Goal: Information Seeking & Learning: Learn about a topic

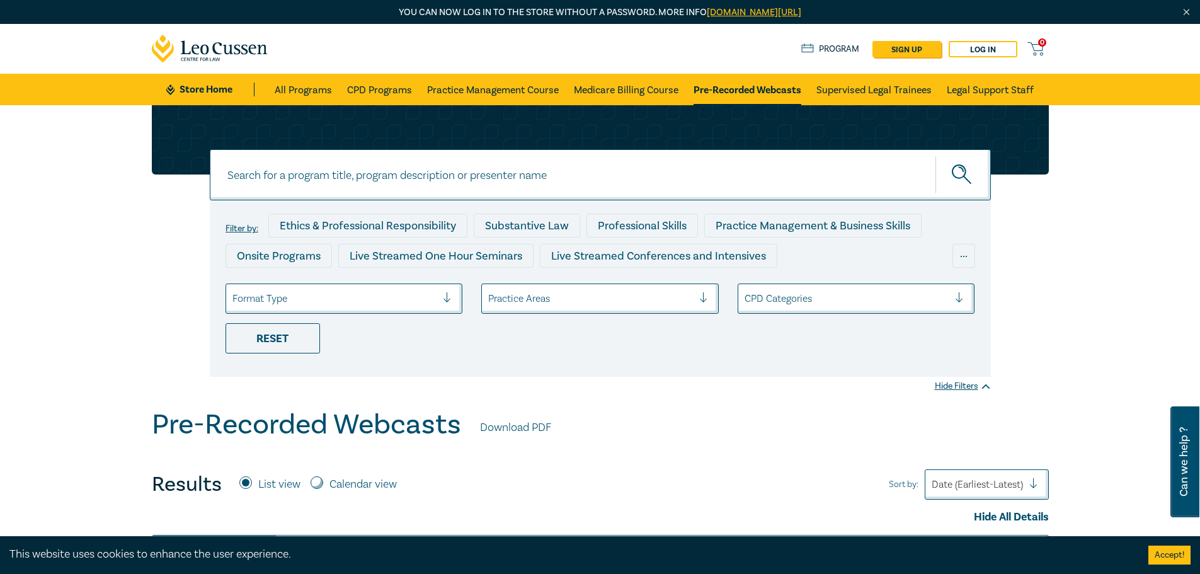
click at [569, 310] on div "Practice Areas" at bounding box center [599, 298] width 237 height 30
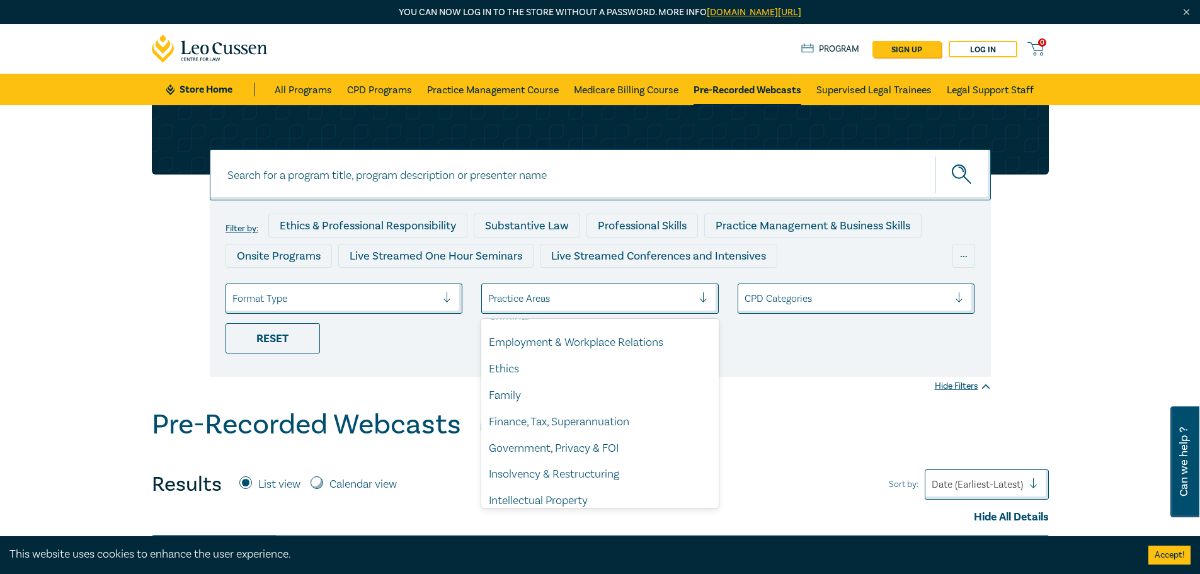
scroll to position [189, 0]
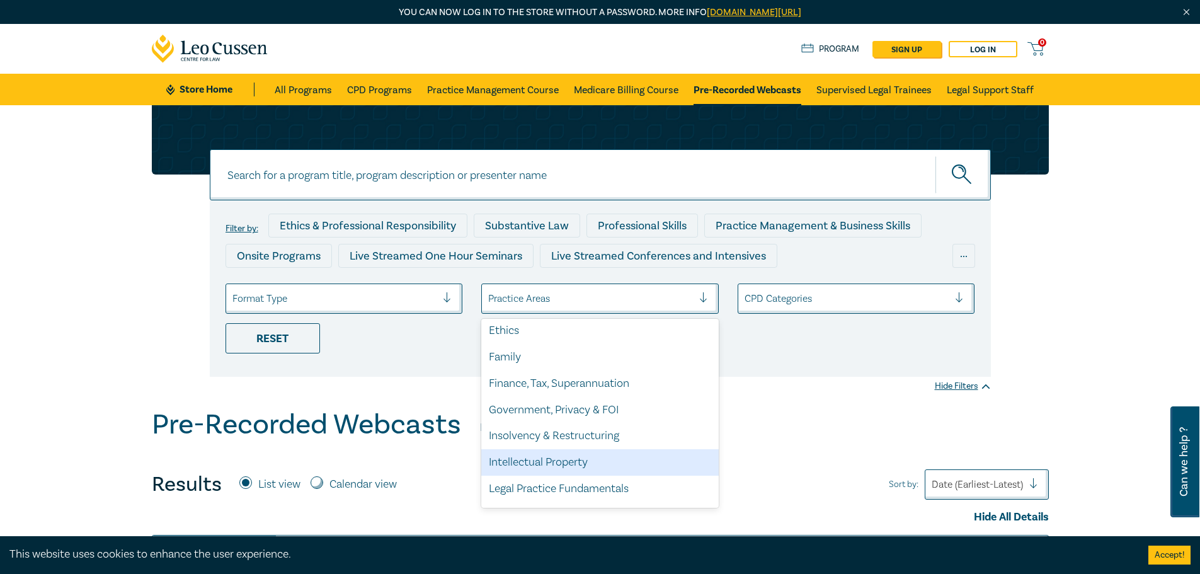
click at [584, 463] on div "Intellectual Property" at bounding box center [599, 462] width 237 height 26
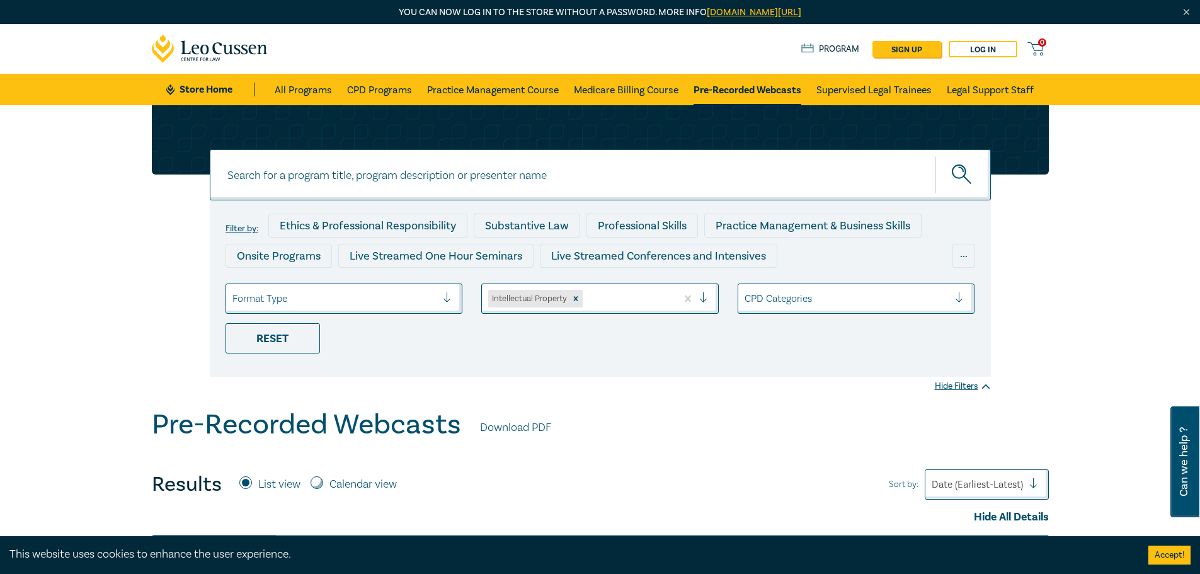
click at [669, 363] on div "Filter by: Ethics & Professional Responsibility Substantive Law Professional Sk…" at bounding box center [600, 288] width 781 height 176
drag, startPoint x: 978, startPoint y: 187, endPoint x: 985, endPoint y: 187, distance: 7.6
click at [979, 187] on button "submit" at bounding box center [962, 175] width 55 height 38
click at [373, 178] on input at bounding box center [600, 174] width 781 height 51
click at [935, 156] on button "submit" at bounding box center [962, 175] width 55 height 38
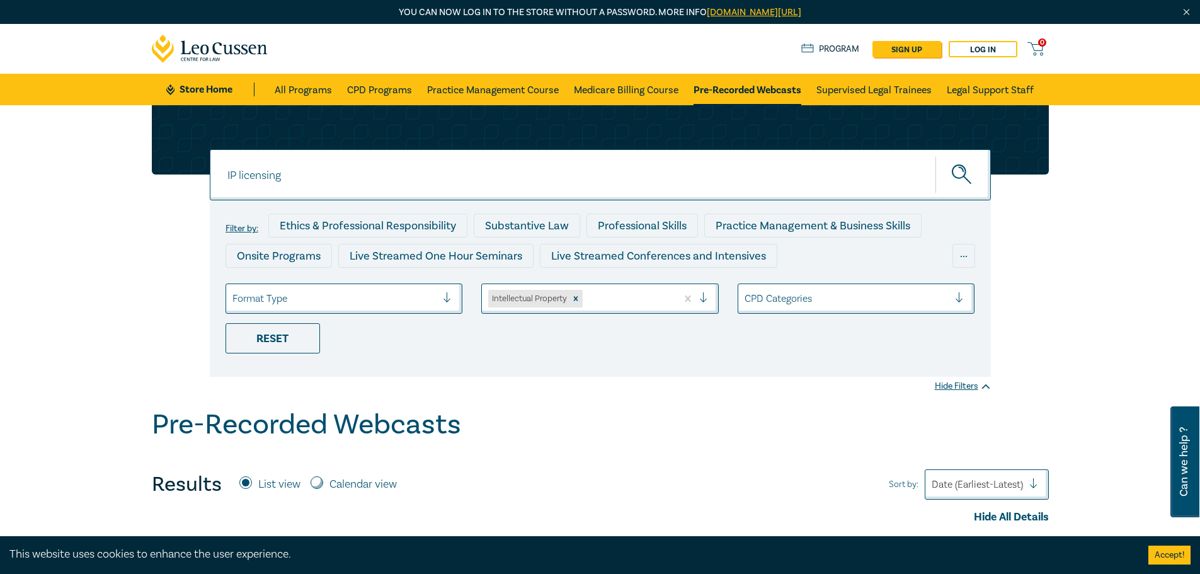
click at [268, 171] on input "IP licensing" at bounding box center [600, 174] width 781 height 51
click at [935, 156] on button "submit" at bounding box center [962, 175] width 55 height 38
drag, startPoint x: 238, startPoint y: 174, endPoint x: 102, endPoint y: 191, distance: 137.1
click at [102, 191] on div "IP licence IP licence IP licence Filter by: Ethics & Professional Responsibilit…" at bounding box center [600, 256] width 1200 height 303
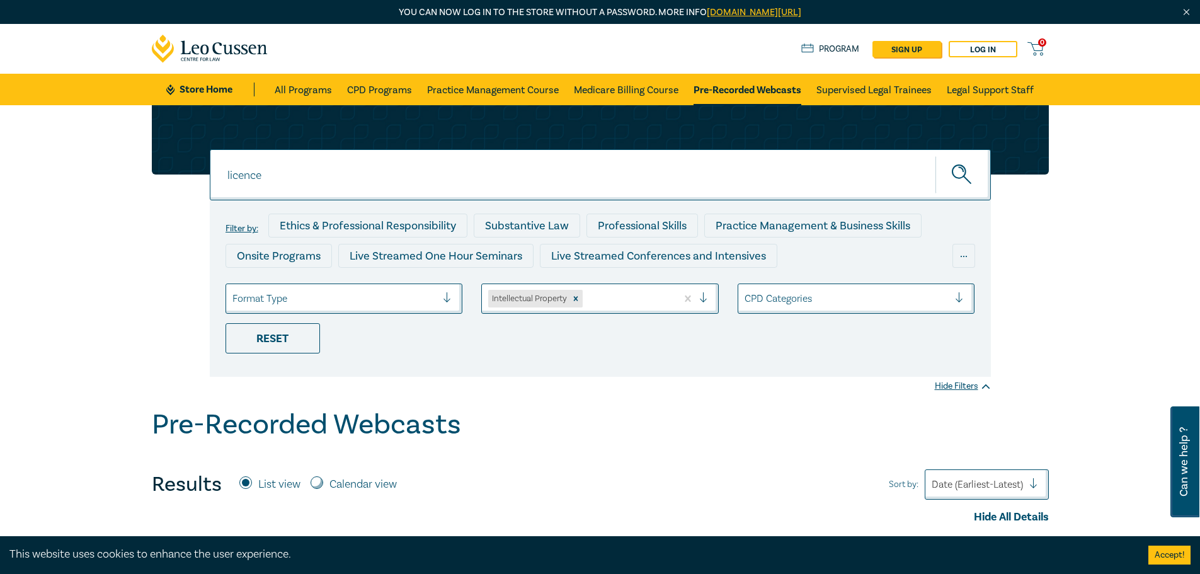
type input "licence"
click at [935, 156] on button "submit" at bounding box center [962, 175] width 55 height 38
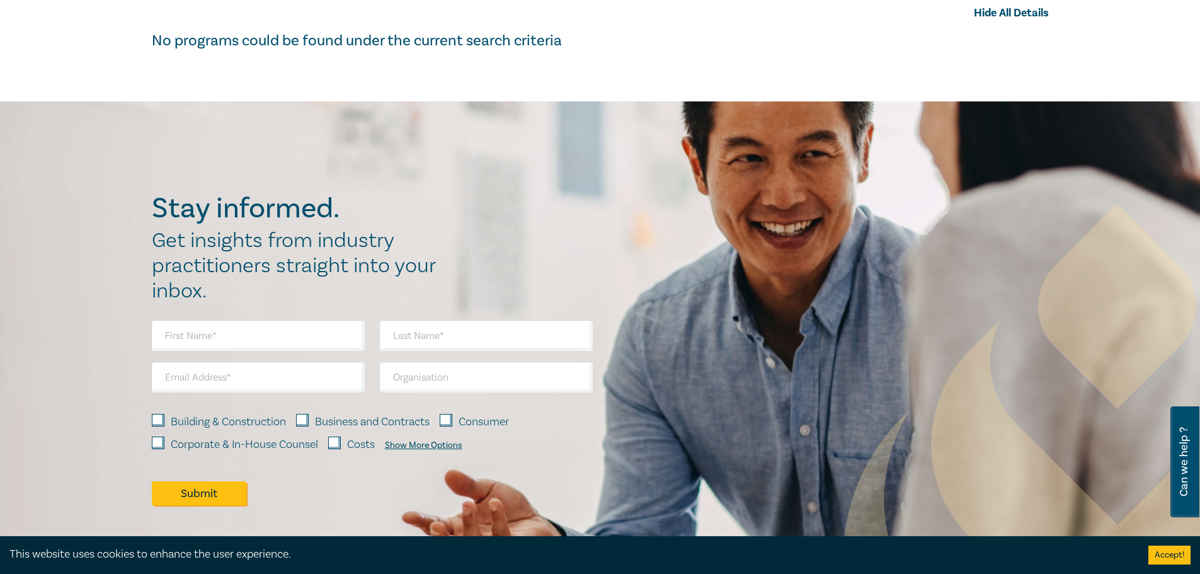
scroll to position [63, 0]
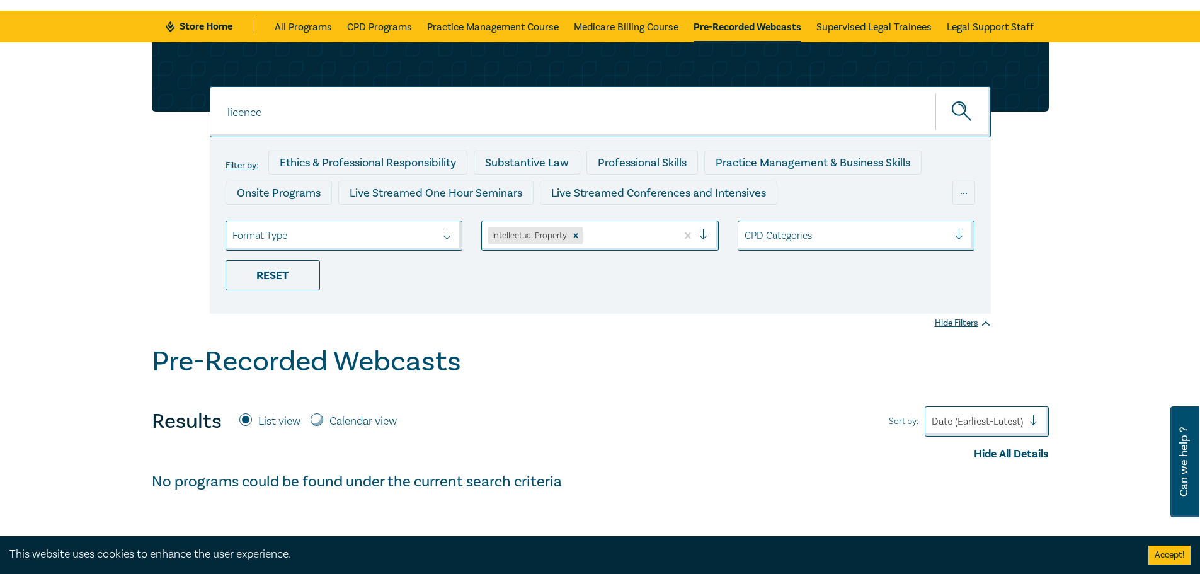
drag, startPoint x: 287, startPoint y: 110, endPoint x: 60, endPoint y: 94, distance: 227.9
click at [60, 94] on div "licence licence licence Filter by: Ethics & Professional Responsibility Substan…" at bounding box center [600, 193] width 1200 height 303
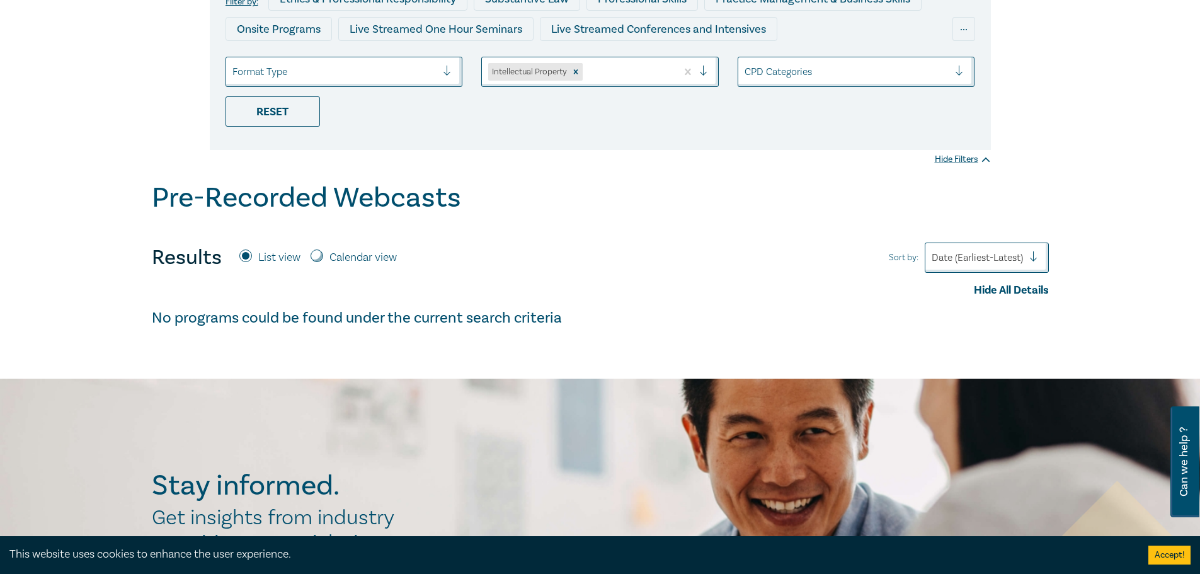
scroll to position [504, 0]
